Goal: Communication & Community: Answer question/provide support

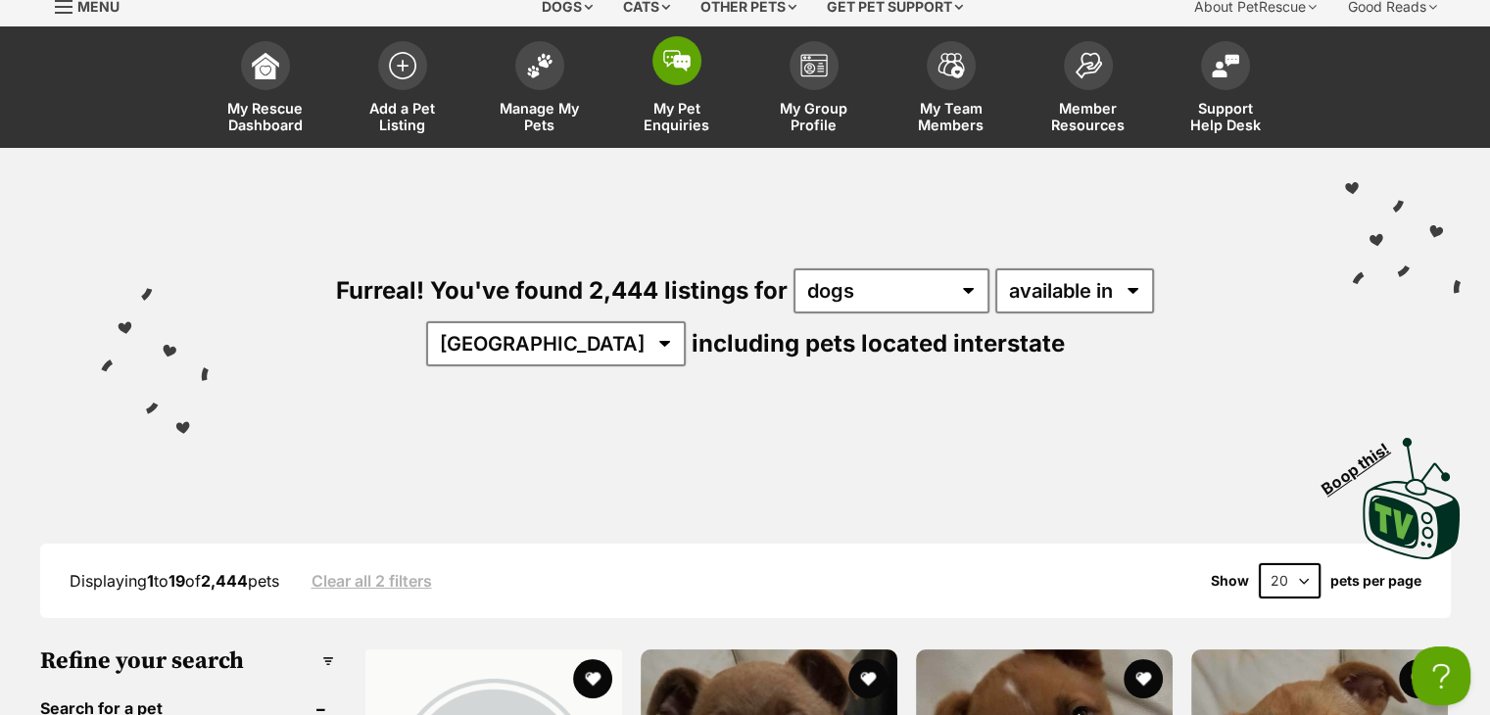
click at [691, 97] on link "My Pet Enquiries" at bounding box center [677, 89] width 137 height 117
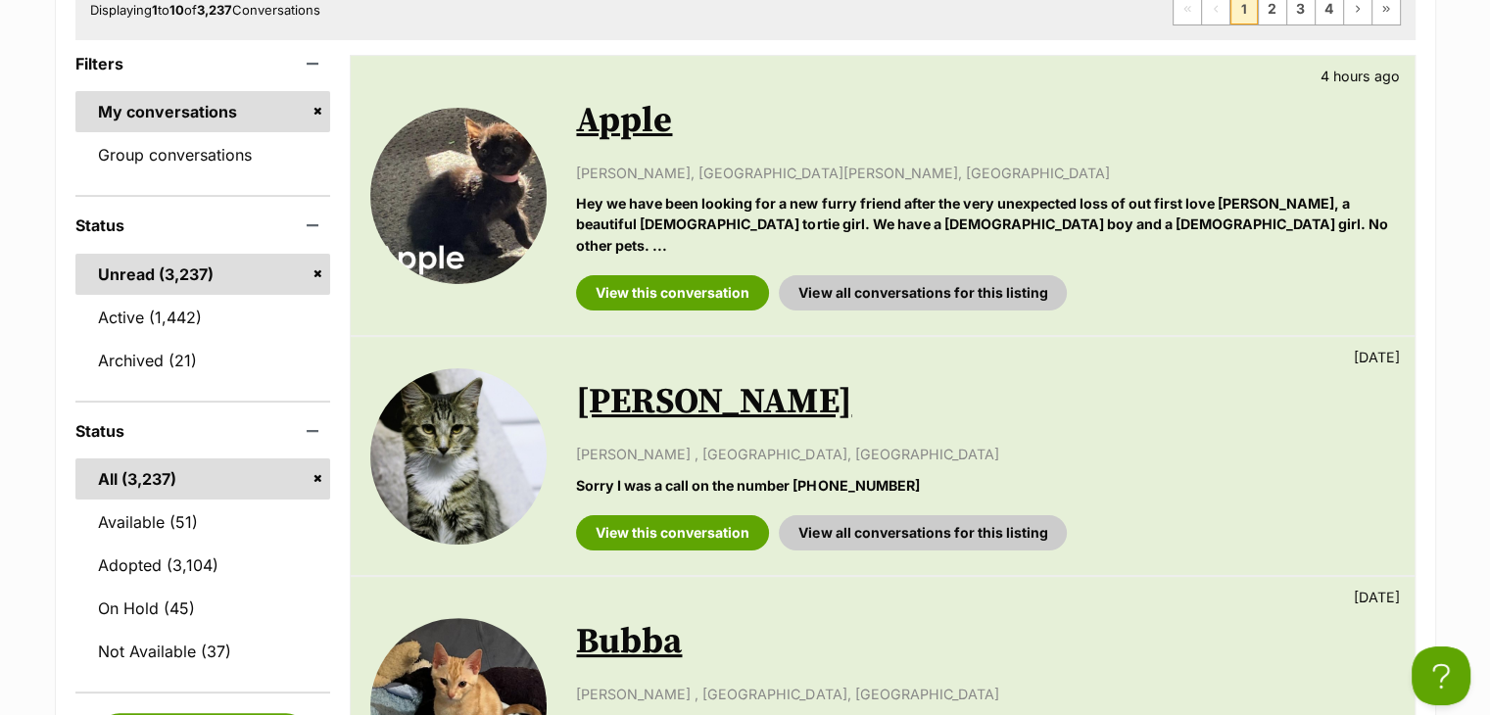
scroll to position [490, 0]
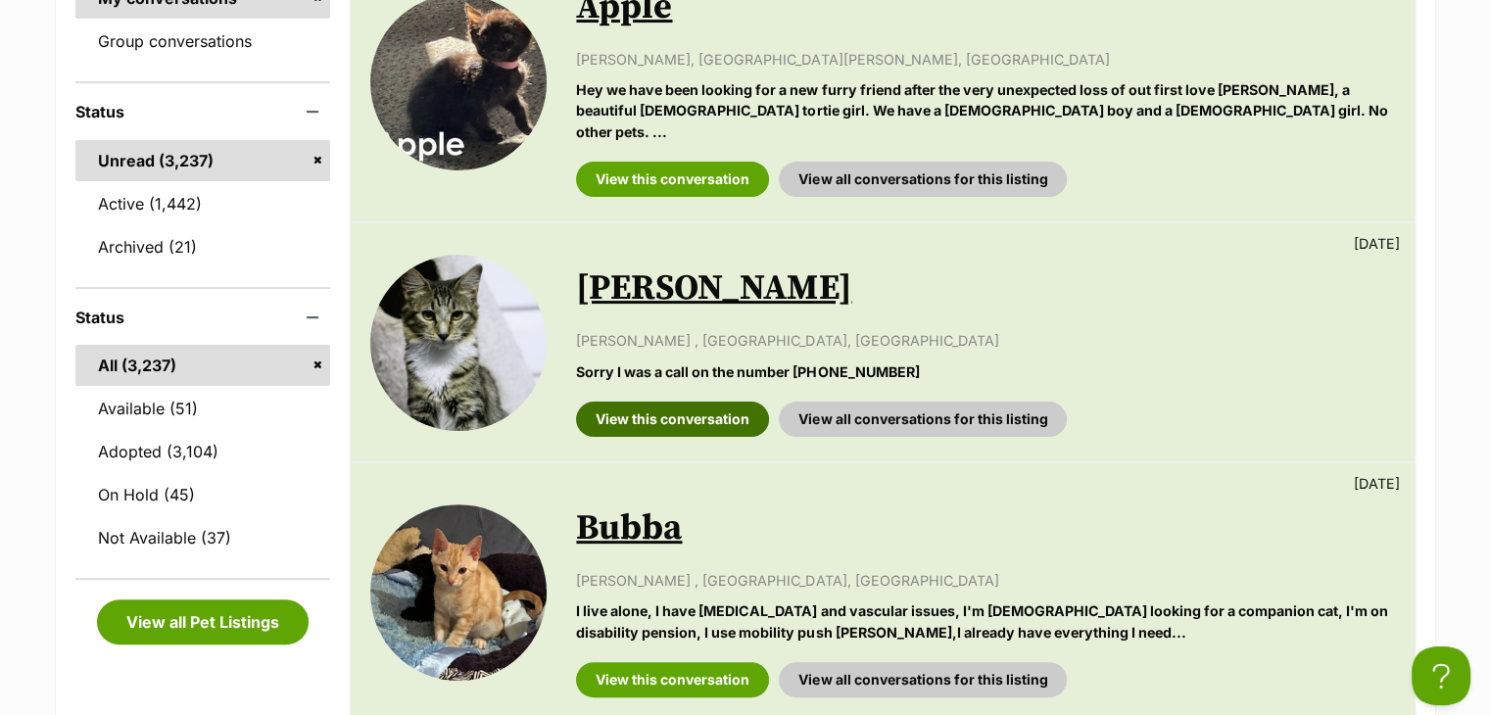
click at [722, 402] on link "View this conversation" at bounding box center [672, 419] width 193 height 35
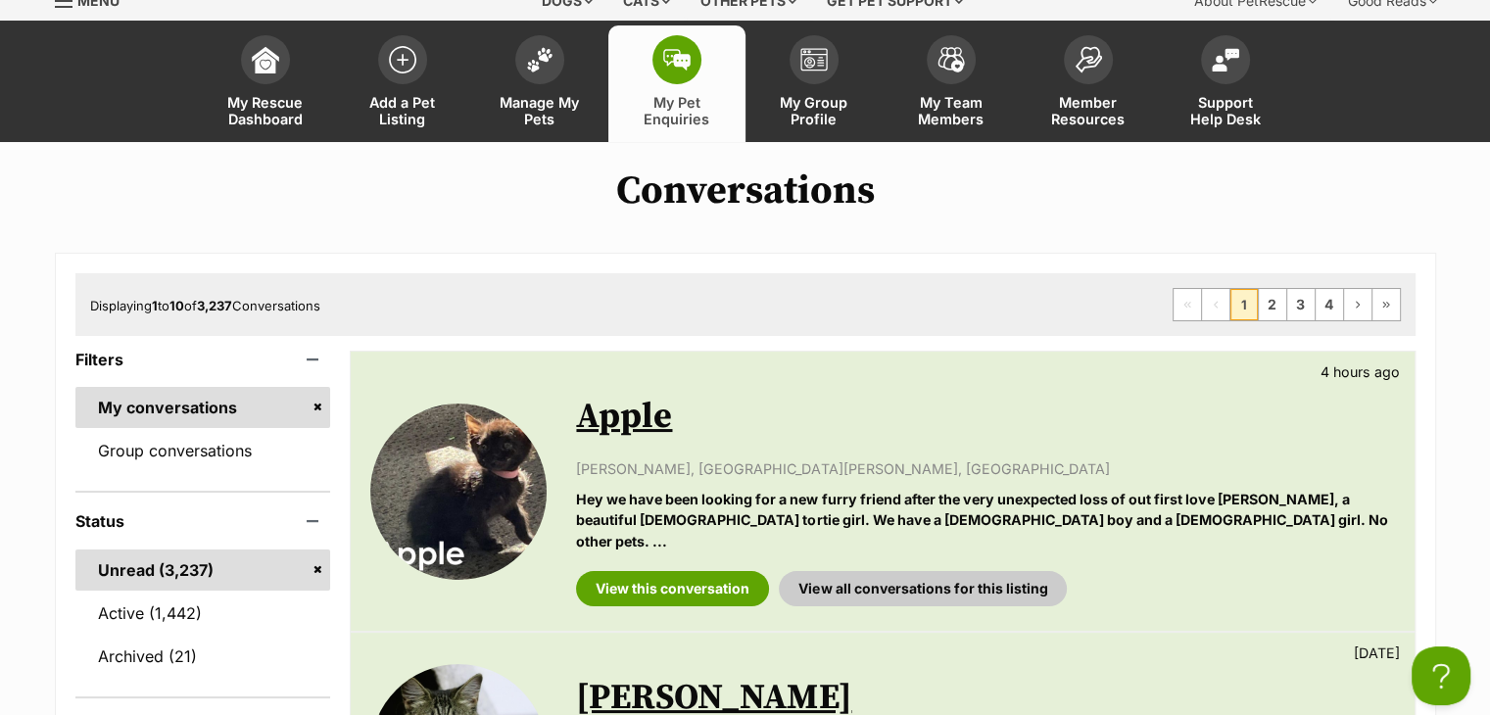
scroll to position [0, 0]
